Goal: Task Accomplishment & Management: Use online tool/utility

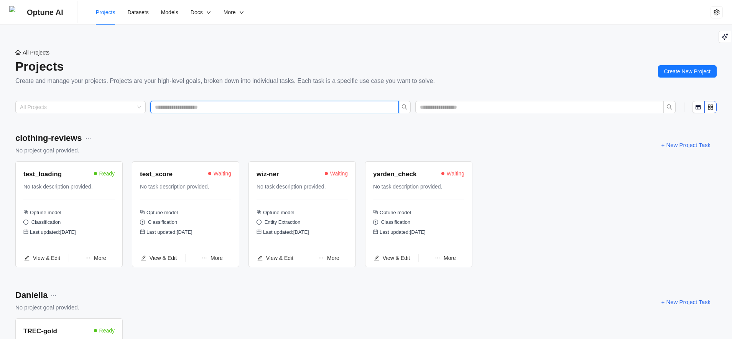
click at [249, 111] on input "text" at bounding box center [271, 107] width 233 height 8
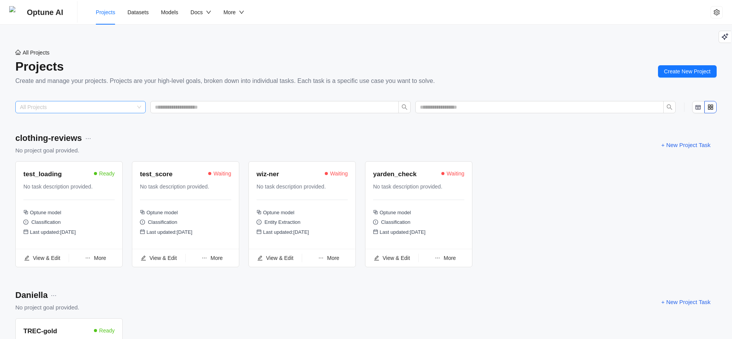
click at [40, 105] on input "search" at bounding box center [77, 107] width 114 height 12
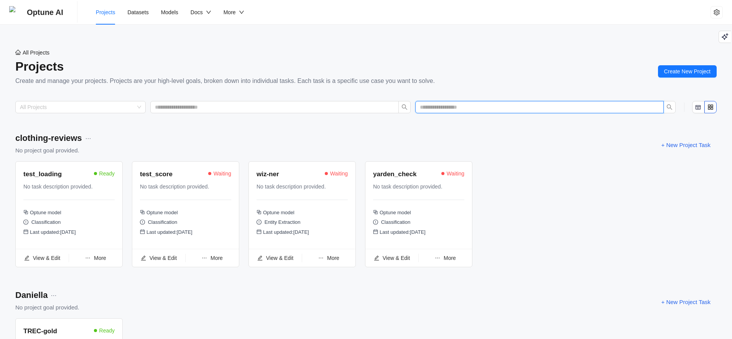
click at [492, 110] on input "text" at bounding box center [536, 107] width 233 height 8
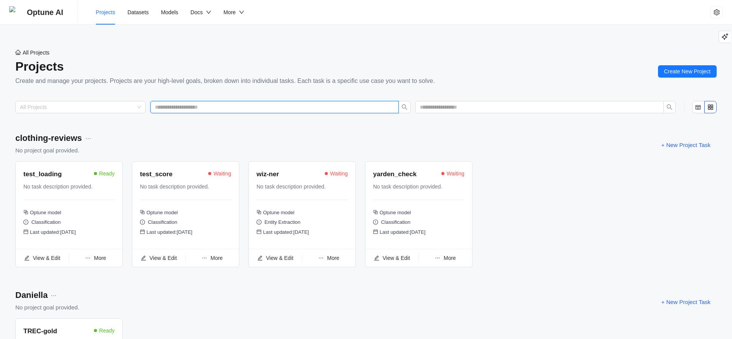
click at [203, 104] on input "text" at bounding box center [271, 107] width 233 height 8
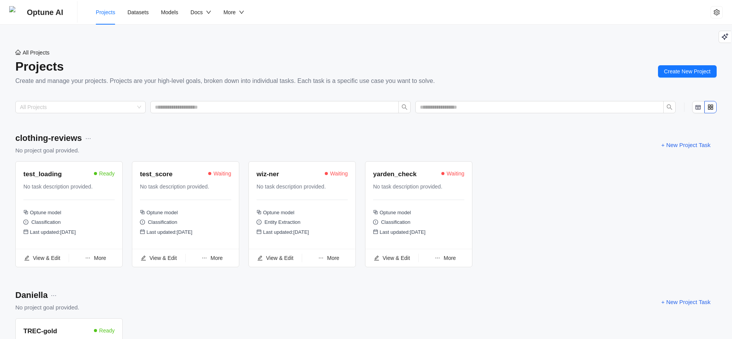
click at [251, 117] on div "All Projects" at bounding box center [366, 107] width 732 height 25
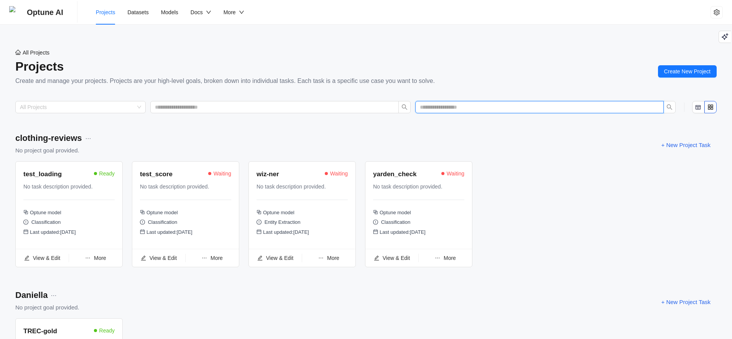
click at [474, 103] on input "text" at bounding box center [536, 107] width 233 height 8
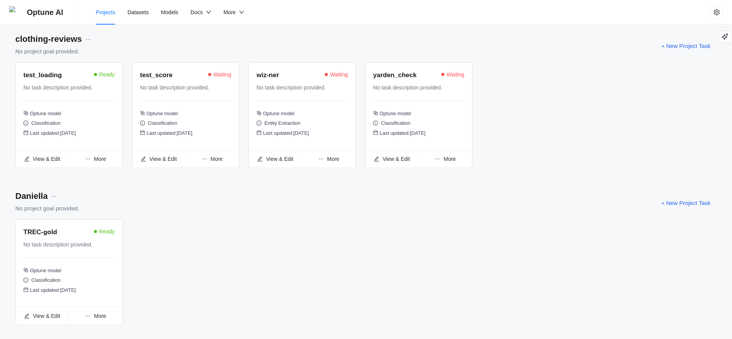
scroll to position [234, 0]
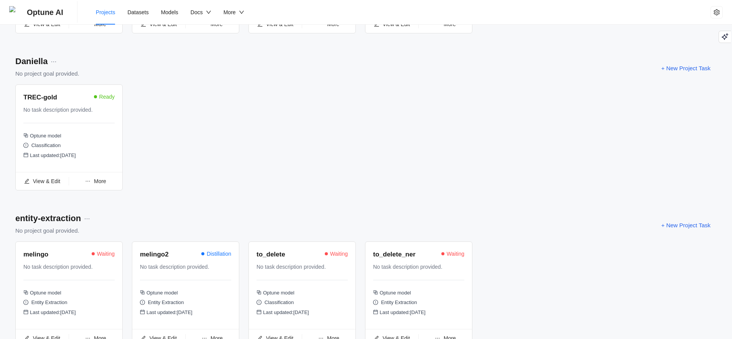
click at [159, 261] on div "melingo2 Distillation" at bounding box center [185, 255] width 91 height 12
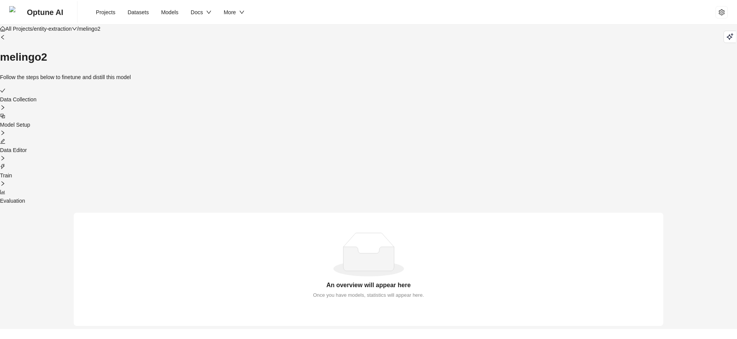
click at [20, 11] on img at bounding box center [15, 12] width 12 height 12
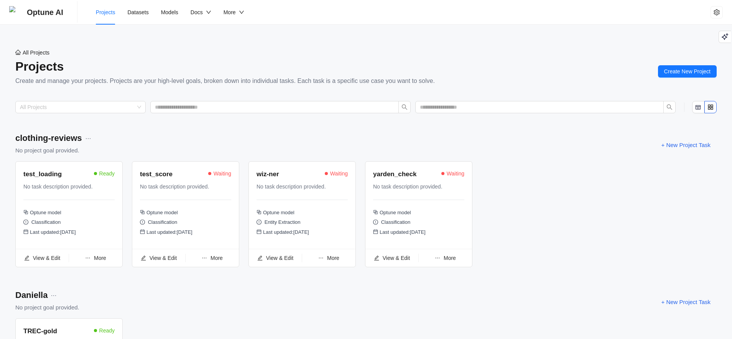
click at [48, 172] on div "test_loading" at bounding box center [42, 174] width 38 height 10
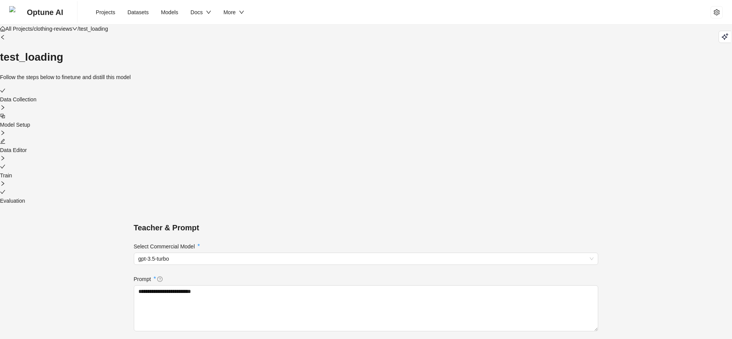
click at [5, 189] on icon "check" at bounding box center [2, 191] width 5 height 5
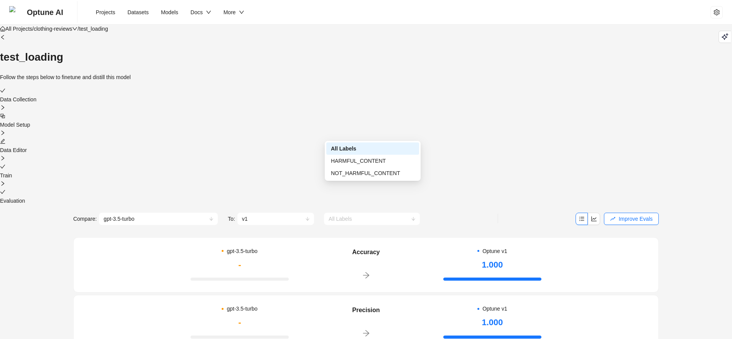
click at [347, 216] on span "All Labels" at bounding box center [340, 219] width 23 height 6
click at [471, 213] on div "Compare: gpt-3.5-turbo To: v1 All Labels Improve Evals" at bounding box center [366, 219] width 586 height 12
